Goal: Register for event/course

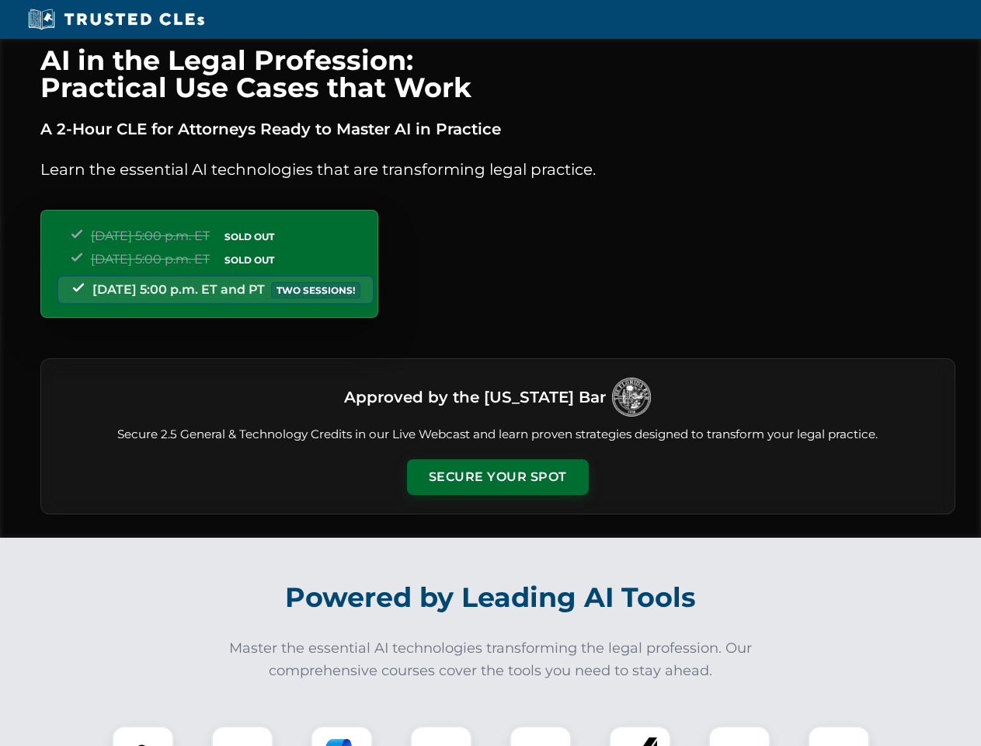
click at [497, 477] on button "Secure Your Spot" at bounding box center [498, 477] width 182 height 36
click at [143, 736] on img at bounding box center [142, 756] width 45 height 45
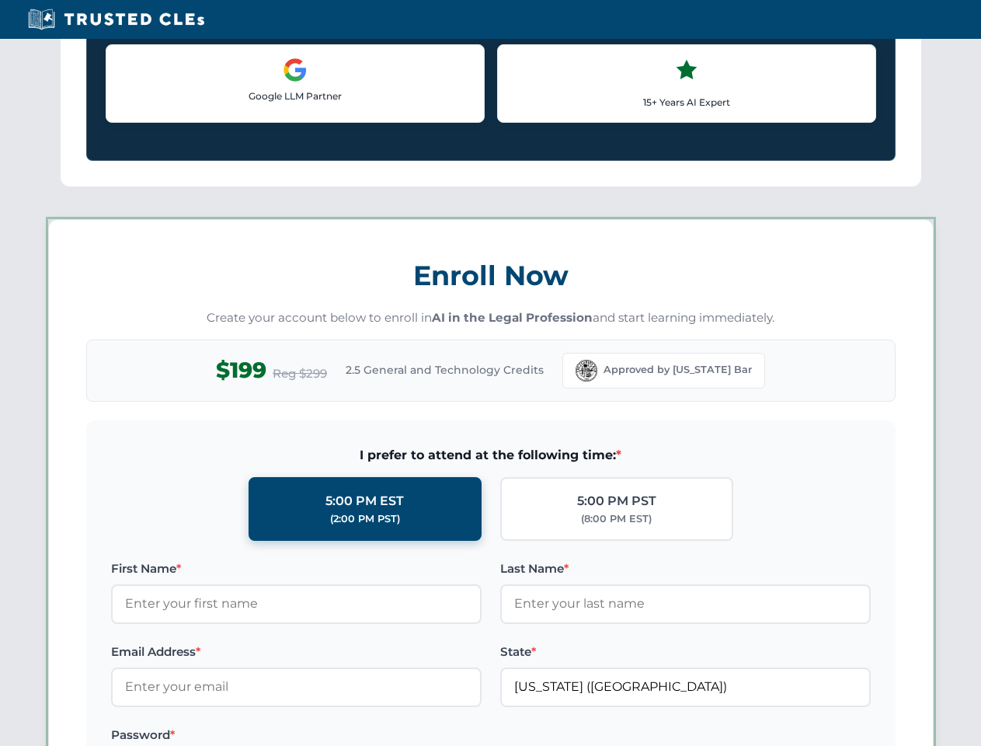
click at [342, 736] on label "Password *" at bounding box center [296, 735] width 371 height 19
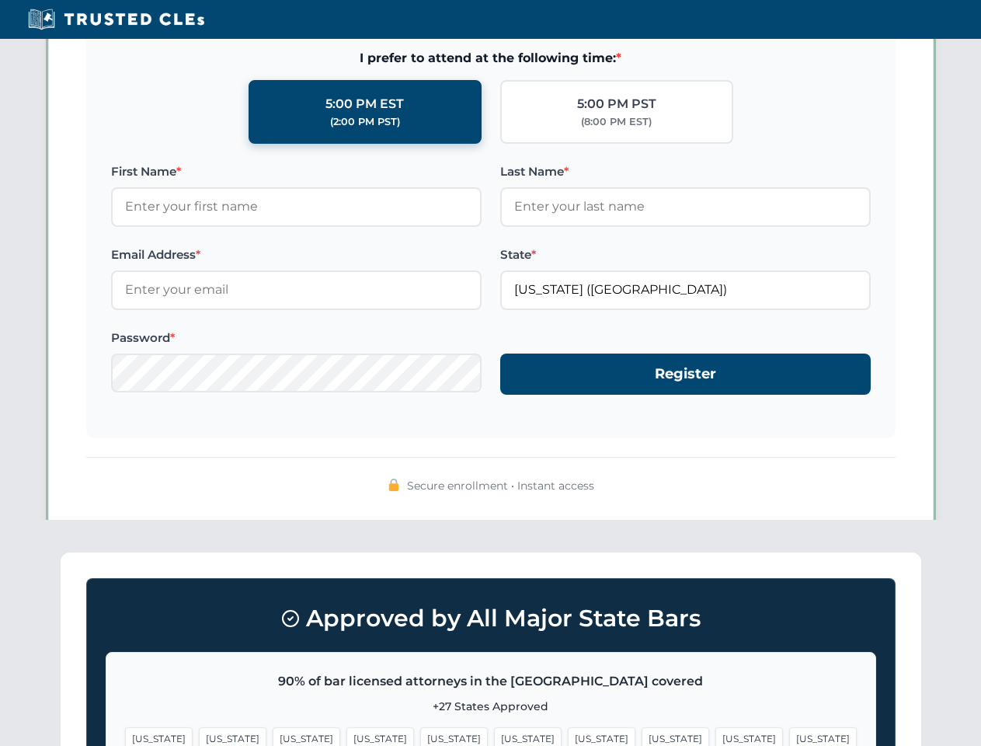
click at [716, 736] on span "[US_STATE]" at bounding box center [750, 738] width 68 height 23
